Goal: Information Seeking & Learning: Learn about a topic

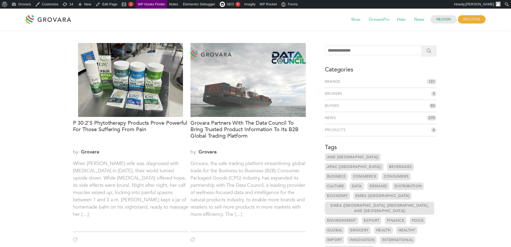
click at [336, 81] on link "Brands" at bounding box center [334, 81] width 18 height 5
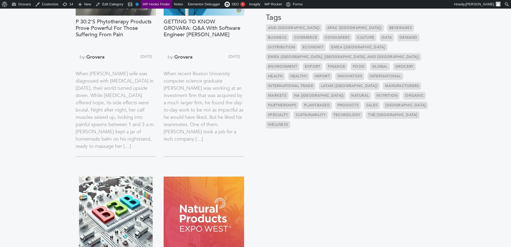
scroll to position [81, 0]
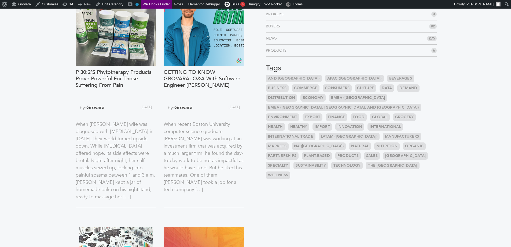
click at [340, 113] on link "Finance" at bounding box center [337, 117] width 22 height 8
